Goal: Transaction & Acquisition: Purchase product/service

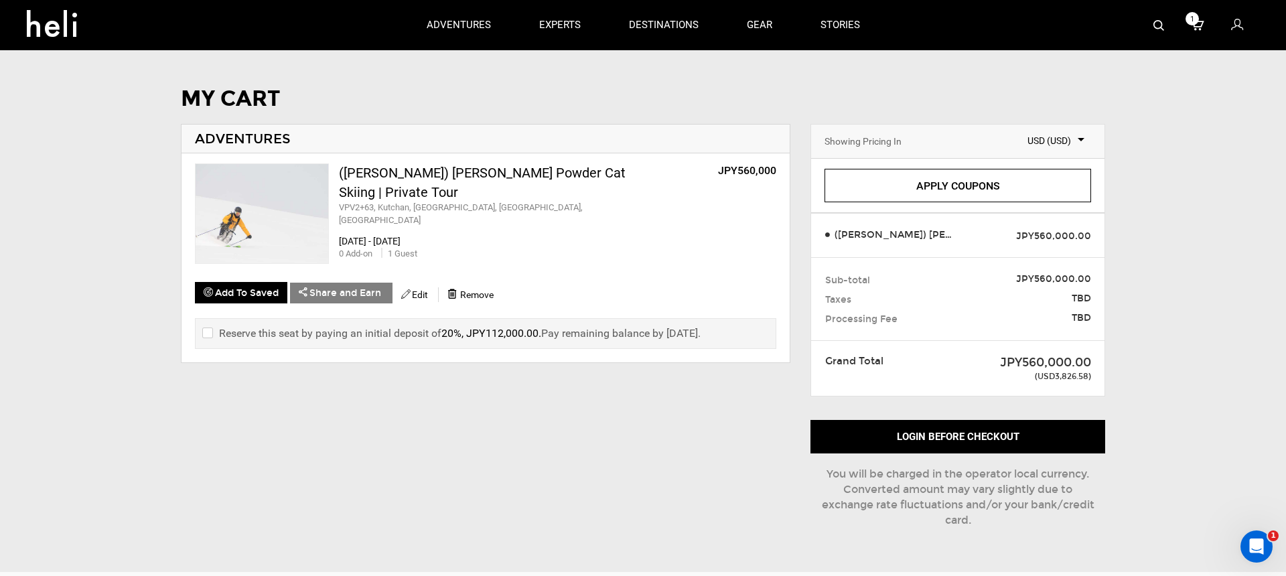
click at [439, 168] on div "([PERSON_NAME]) [PERSON_NAME] Powder Cat Skiing | Private Tour" at bounding box center [492, 182] width 306 height 38
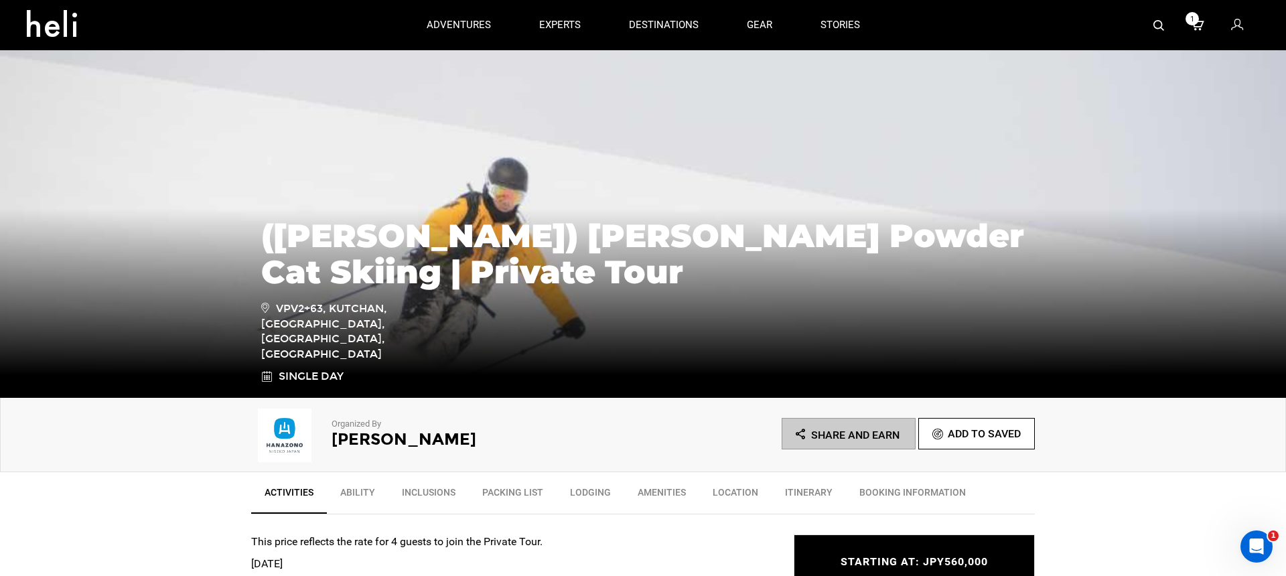
scroll to position [111, 0]
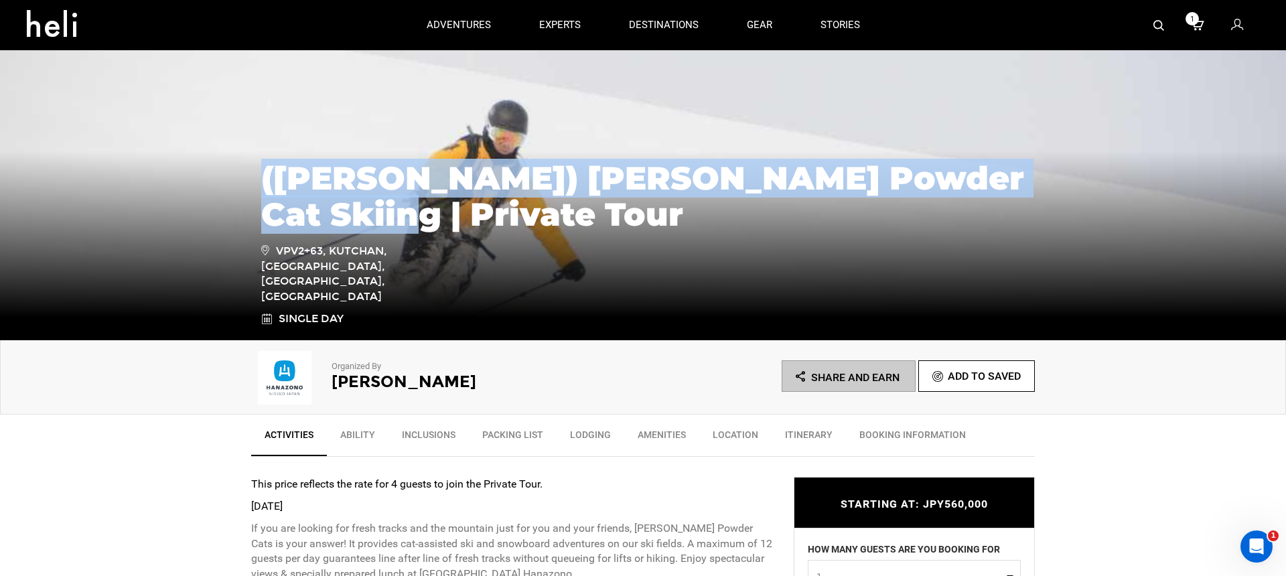
drag, startPoint x: 262, startPoint y: 206, endPoint x: 393, endPoint y: 263, distance: 142.5
click at [393, 263] on div "([PERSON_NAME]) [PERSON_NAME] Powder Cat Skiing | Private Tour VPV2+63, [GEOGRA…" at bounding box center [643, 237] width 784 height 180
copy h1 "([PERSON_NAME]) [PERSON_NAME] Powder Cat Skiing | Private Tour"
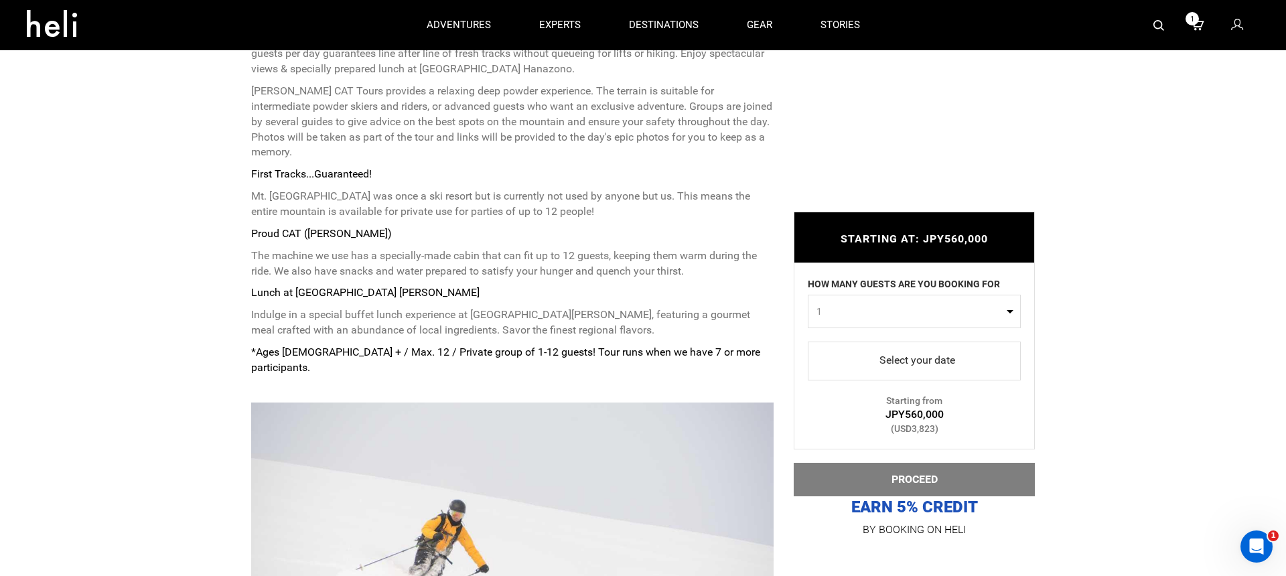
scroll to position [455, 0]
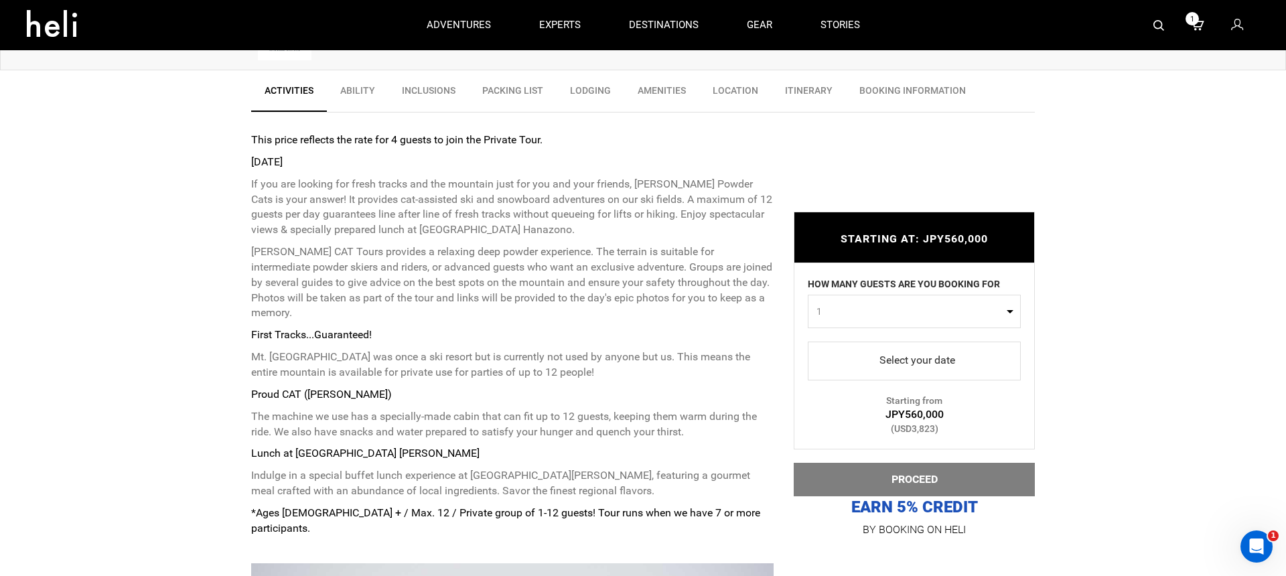
click at [880, 302] on button "1" at bounding box center [914, 310] width 213 height 33
click at [837, 409] on link "4" at bounding box center [915, 416] width 212 height 24
select select "4"
click at [855, 372] on link "Select your date" at bounding box center [914, 360] width 213 height 39
drag, startPoint x: 868, startPoint y: 360, endPoint x: 875, endPoint y: 362, distance: 7.0
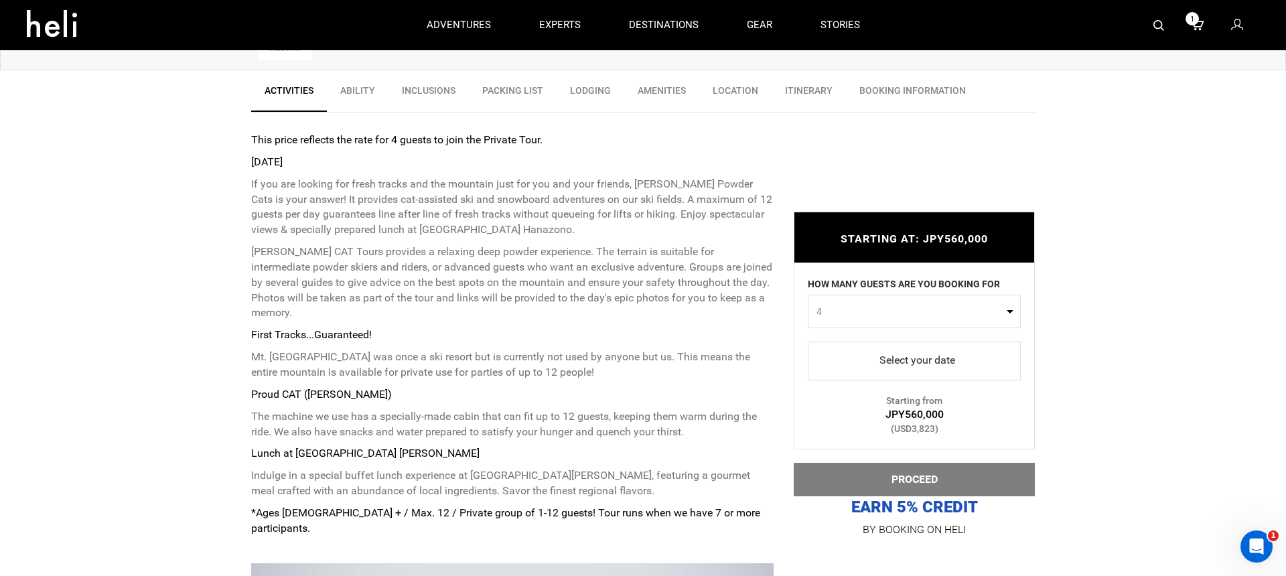
click at [868, 360] on span "select" at bounding box center [915, 360] width 192 height 21
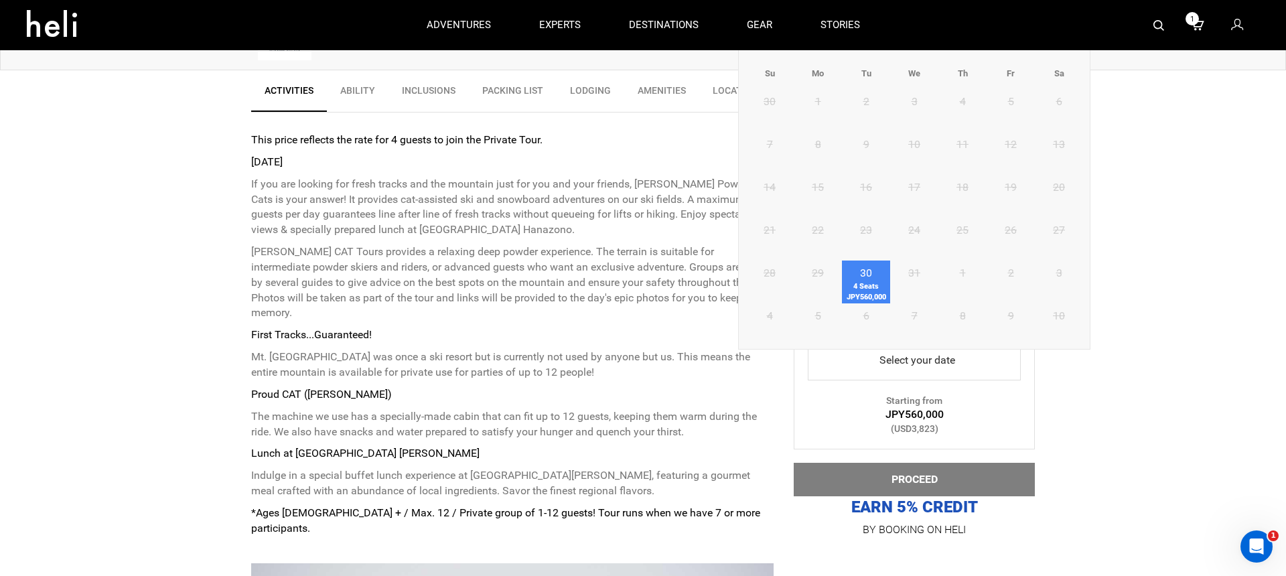
click at [877, 283] on span "4 Seats JPY560,000" at bounding box center [866, 291] width 48 height 21
type input "30 December 2025"
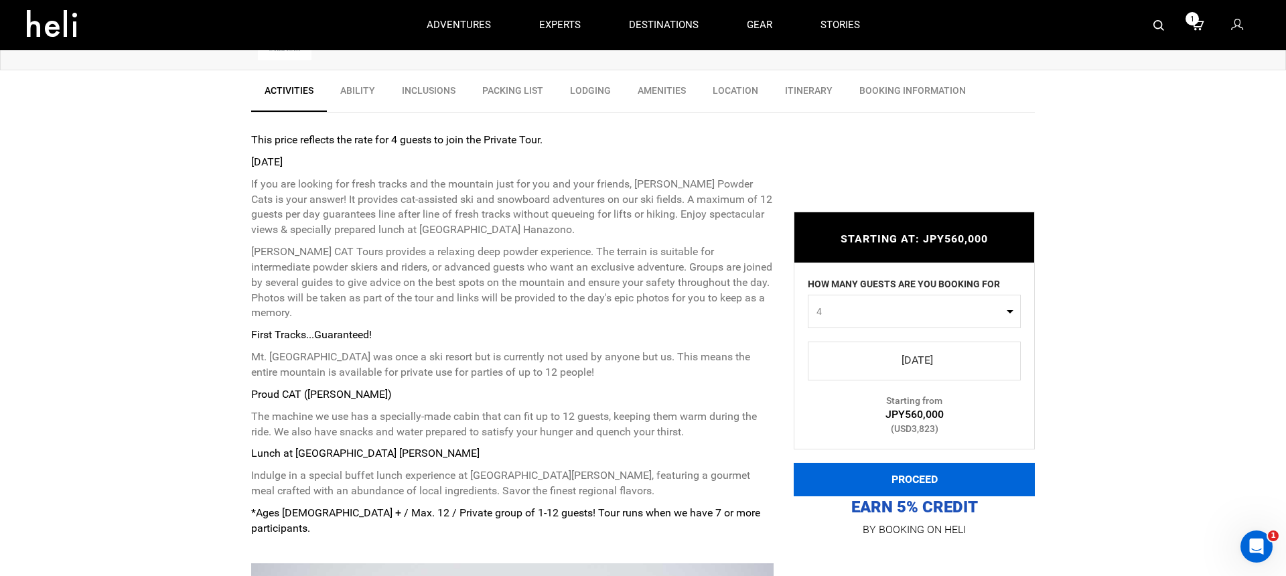
click at [894, 478] on button "PROCEED" at bounding box center [914, 479] width 241 height 33
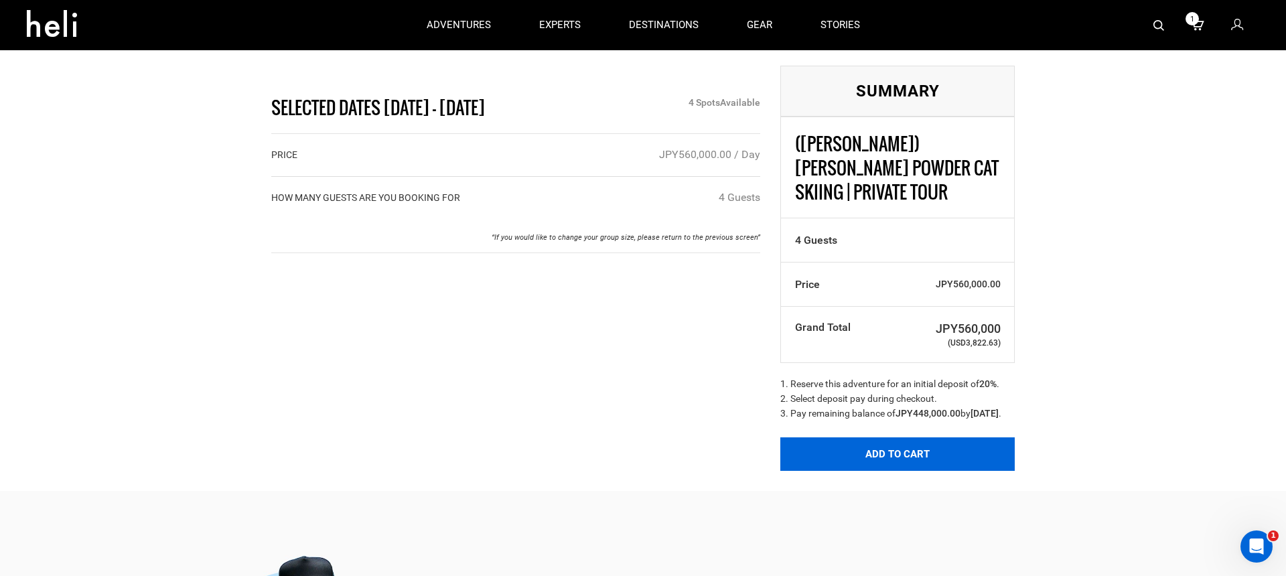
click at [835, 445] on button "Add to Cart" at bounding box center [897, 453] width 234 height 33
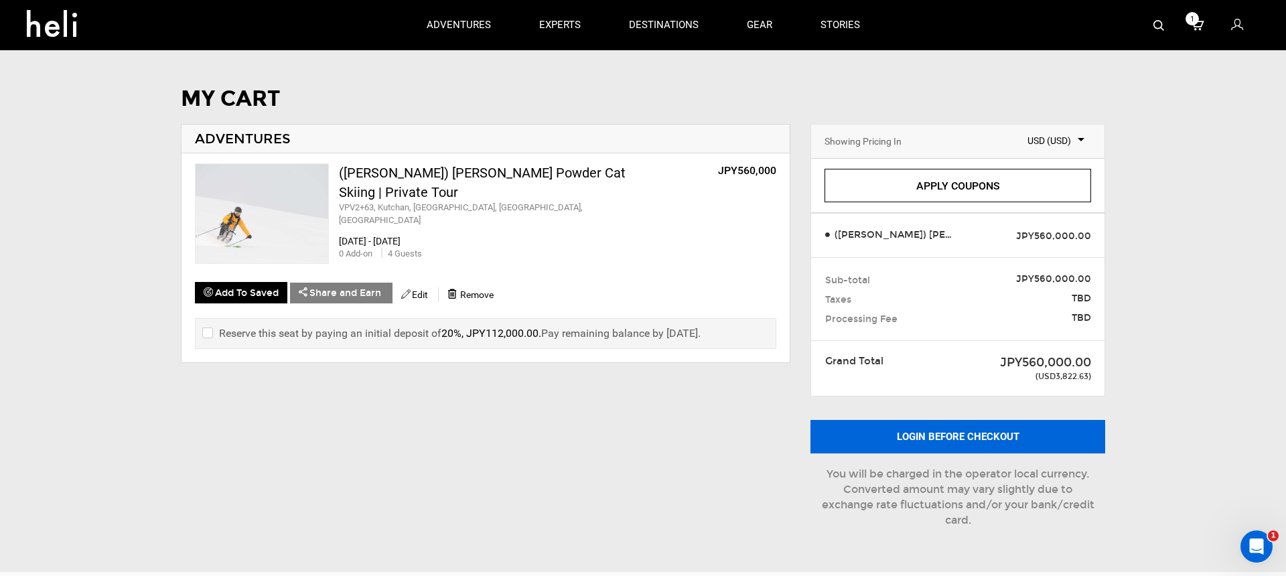
click at [857, 435] on button "Login before checkout" at bounding box center [958, 436] width 295 height 33
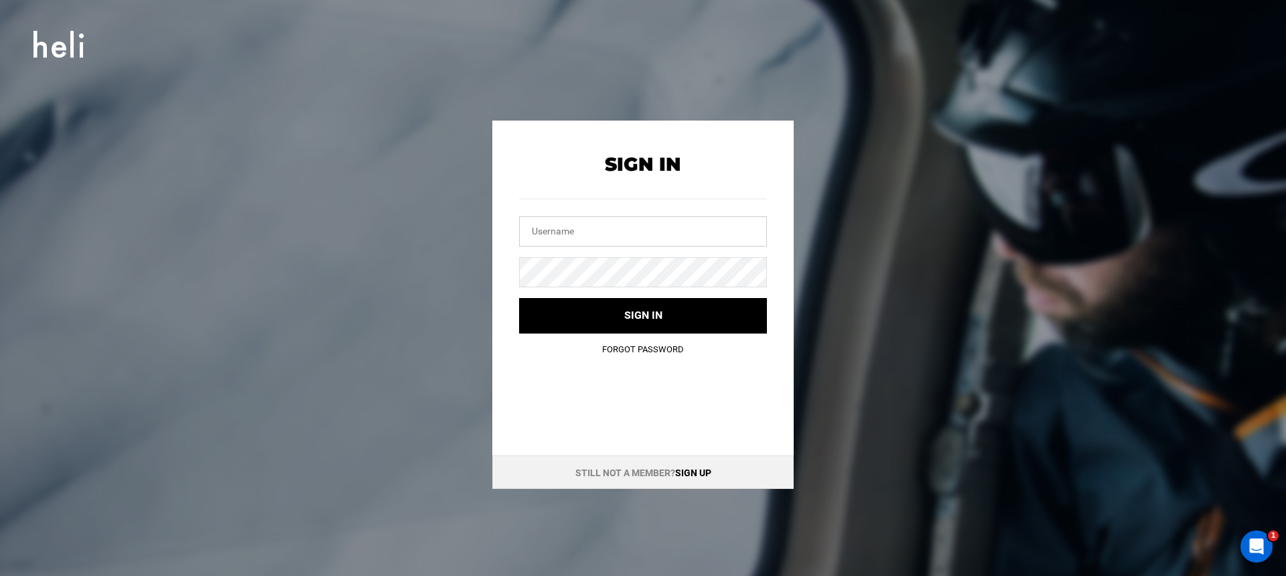
click at [608, 231] on input "text" at bounding box center [643, 231] width 248 height 30
type input "spencer@heli.life"
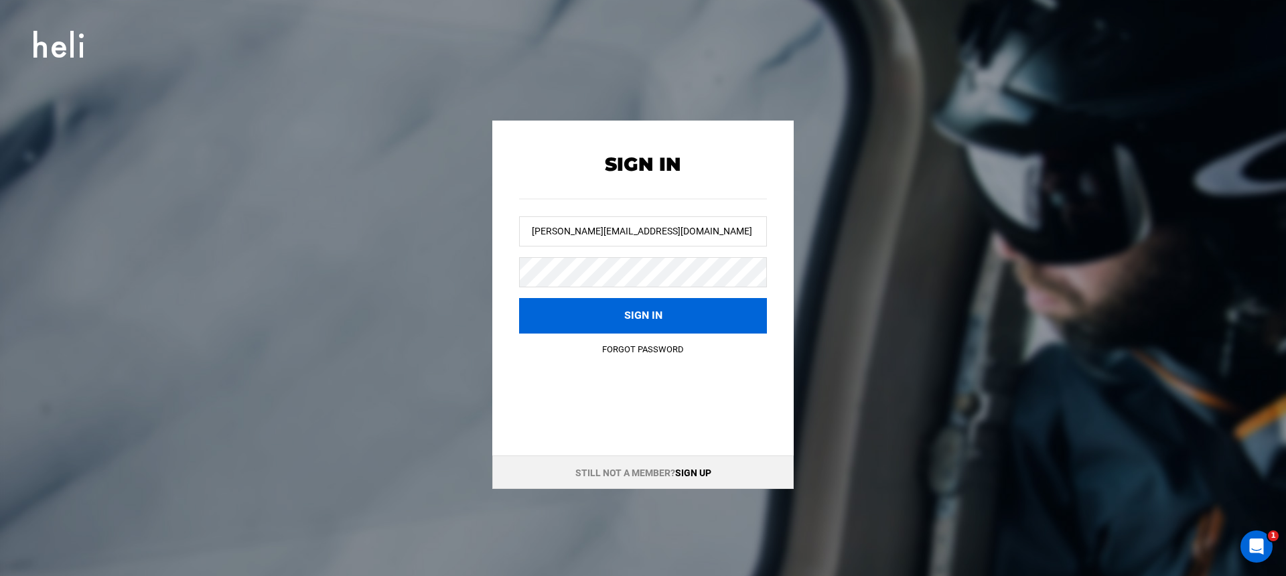
click at [734, 313] on button "Sign in" at bounding box center [643, 316] width 248 height 36
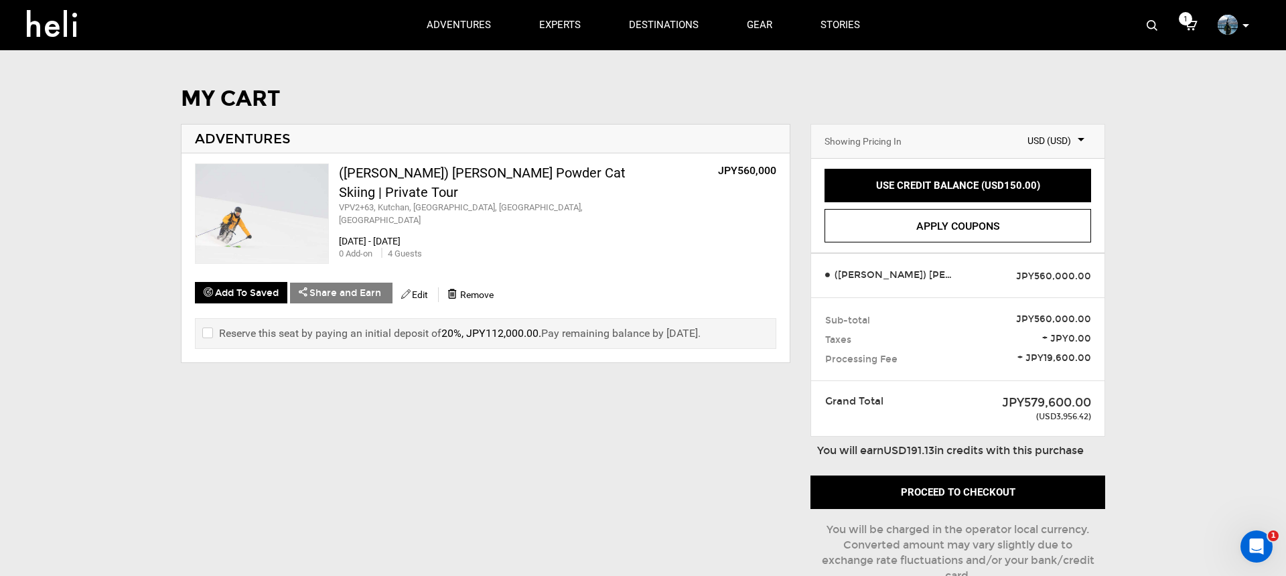
click at [365, 178] on div "(Emery) Weiss Powder Cat Skiing | Private Tour" at bounding box center [492, 182] width 306 height 38
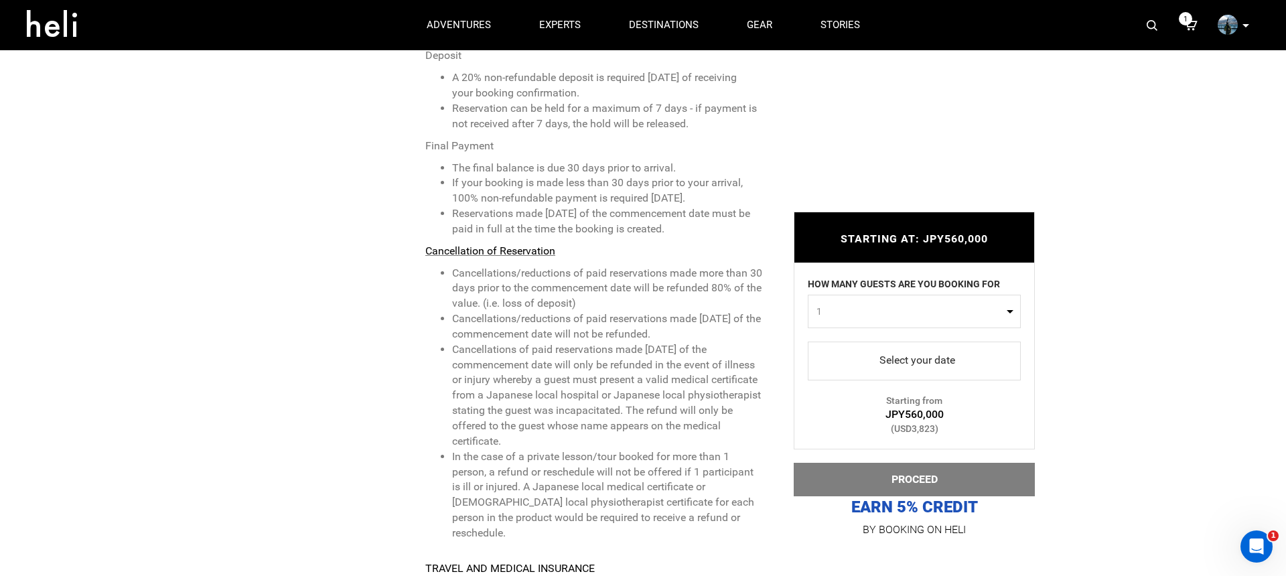
scroll to position [3658, 0]
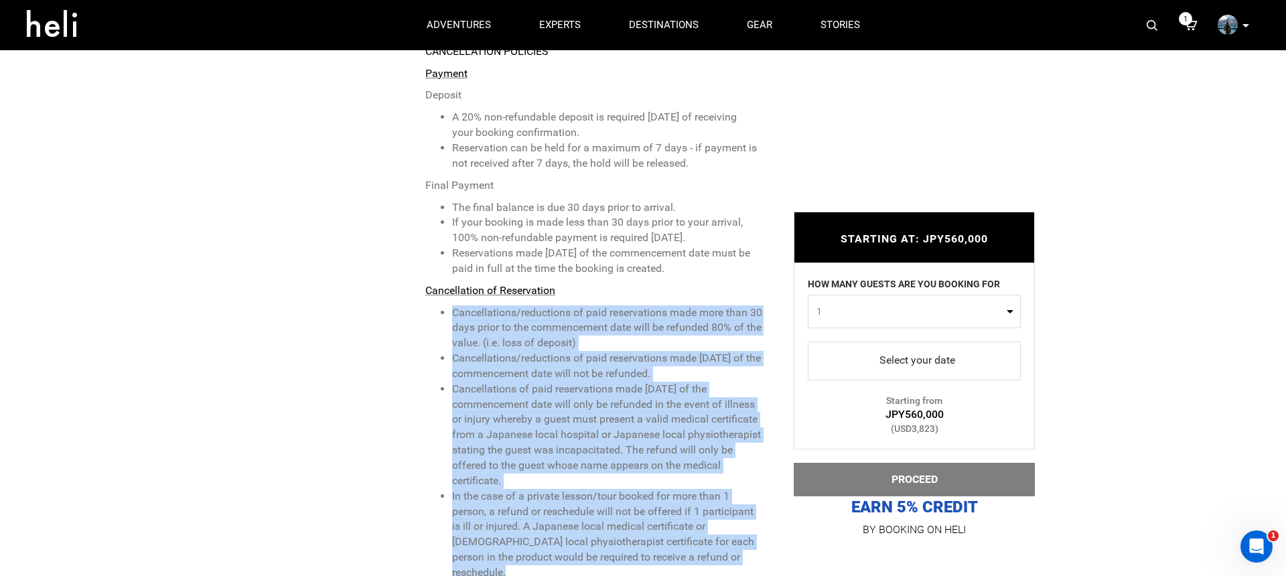
drag, startPoint x: 447, startPoint y: 220, endPoint x: 648, endPoint y: 482, distance: 329.7
click at [648, 482] on div "Final booking deadline 30 days prior to the adventure Deposits Full payment is …" at bounding box center [594, 389] width 338 height 921
copy div "Cancellations/reductions of paid reservations made more than 30 days prior to t…"
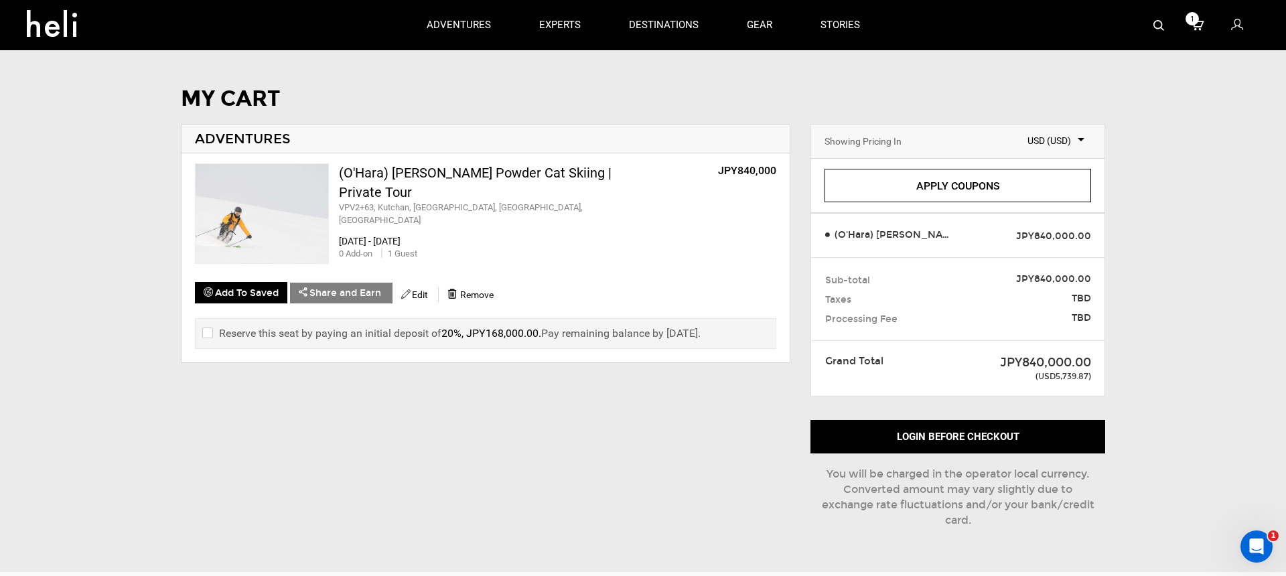
click at [372, 178] on div "(O'Hara) [PERSON_NAME] Powder Cat Skiing | Private Tour" at bounding box center [492, 182] width 306 height 38
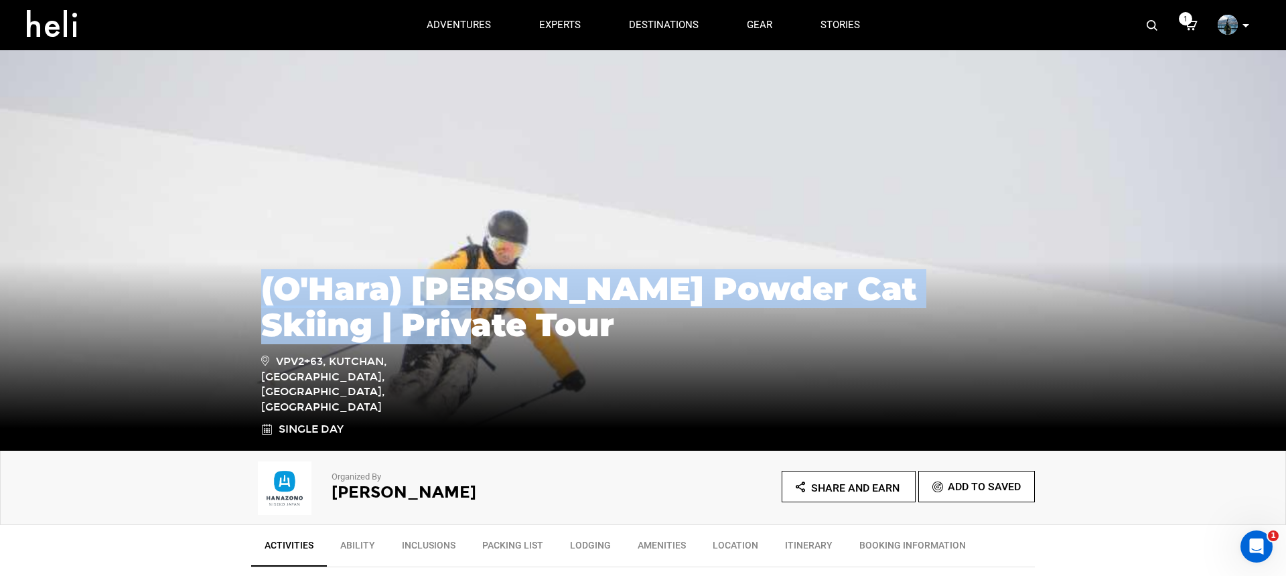
drag, startPoint x: 318, startPoint y: 347, endPoint x: 262, endPoint y: 316, distance: 64.5
click at [262, 316] on h1 "(O'Hara) [PERSON_NAME] Powder Cat Skiing | Private Tour" at bounding box center [643, 307] width 764 height 72
copy h1 "(O'Hara) [PERSON_NAME] Powder Cat Skiing | Private Tour"
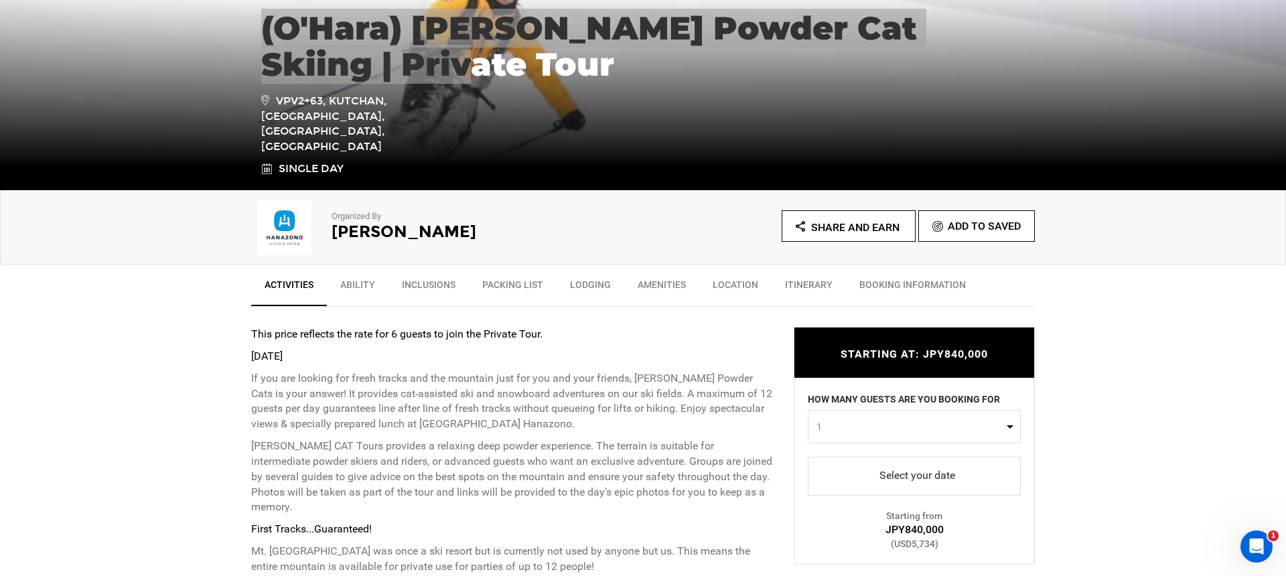
scroll to position [453, 0]
